Goal: Information Seeking & Learning: Learn about a topic

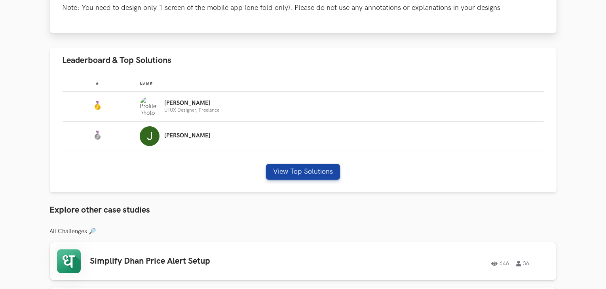
scroll to position [216, 0]
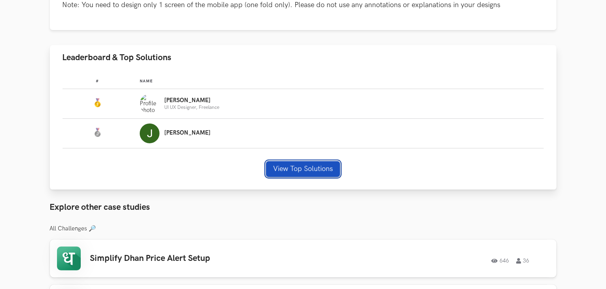
click at [287, 166] on button "View Top Solutions" at bounding box center [303, 169] width 74 height 16
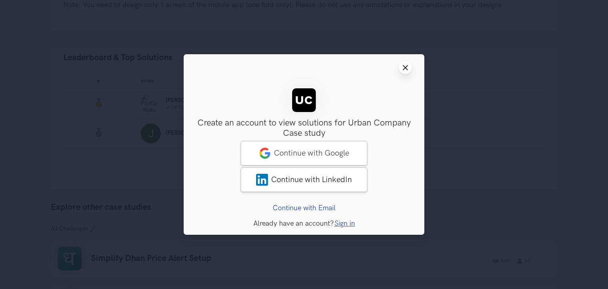
click at [401, 63] on button "Close modal window" at bounding box center [405, 67] width 13 height 13
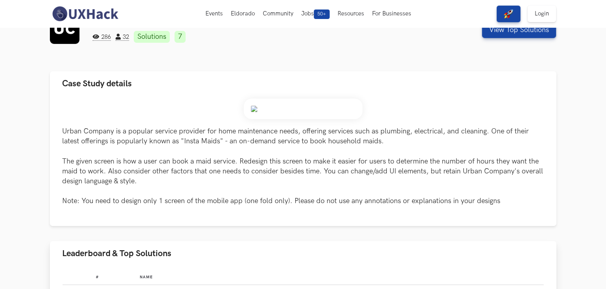
scroll to position [20, 0]
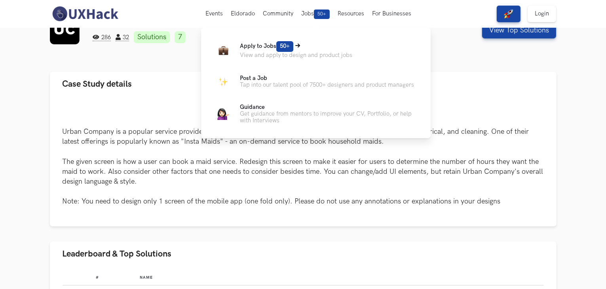
click at [271, 50] on p "Apply to Jobs 50+" at bounding box center [296, 46] width 112 height 11
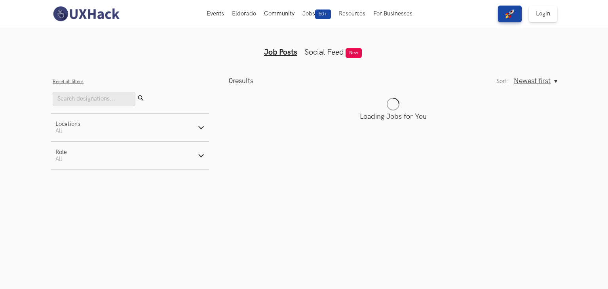
click at [325, 53] on link "Social Feed" at bounding box center [324, 51] width 40 height 9
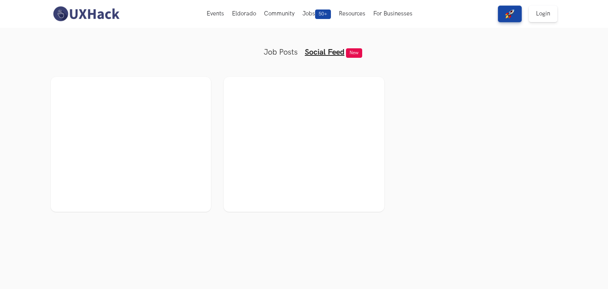
click at [279, 49] on link "Job Posts" at bounding box center [281, 51] width 34 height 9
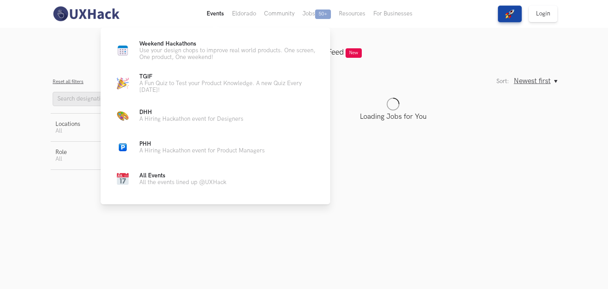
click at [220, 14] on button "Events Live" at bounding box center [215, 14] width 25 height 28
click at [165, 84] on p "A Fun Quiz to Test your Product Knowledge. A new Quiz Every [DATE]!" at bounding box center [228, 86] width 178 height 13
click at [158, 114] on icon at bounding box center [156, 112] width 5 height 4
